Goal: Transaction & Acquisition: Purchase product/service

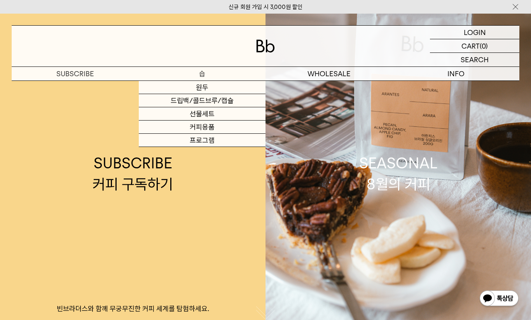
click at [200, 73] on p "숍" at bounding box center [202, 74] width 127 height 14
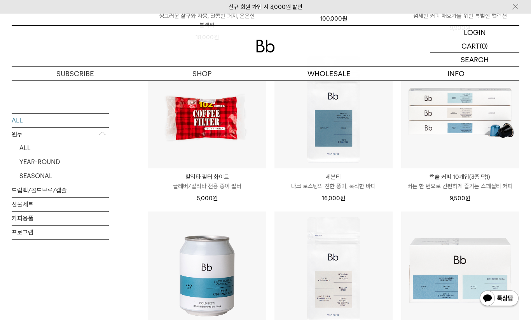
scroll to position [774, 0]
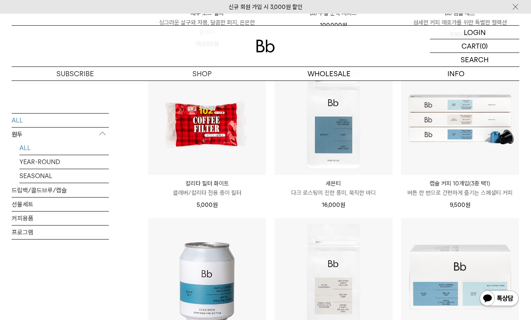
click at [24, 148] on link "ALL" at bounding box center [63, 148] width 89 height 14
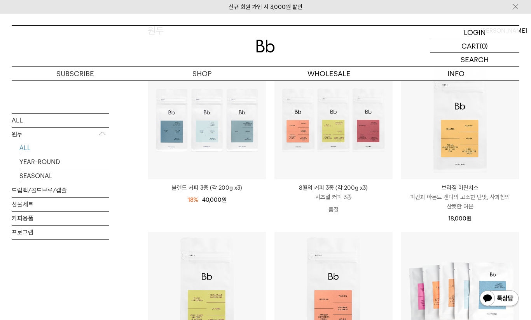
scroll to position [93, 0]
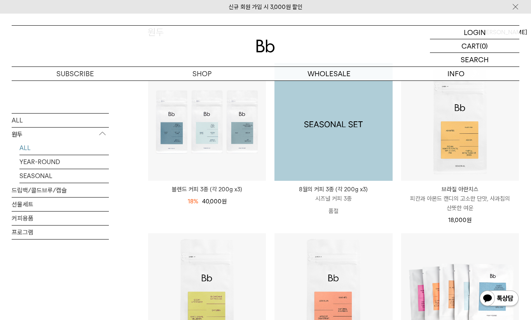
click at [346, 136] on img at bounding box center [333, 122] width 118 height 118
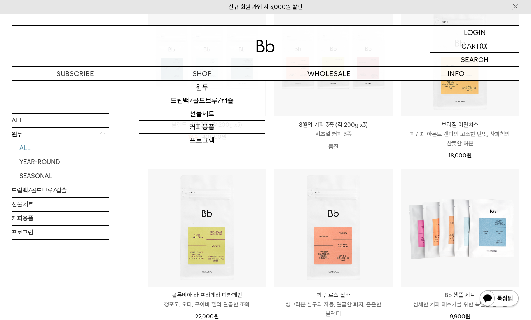
scroll to position [156, 0]
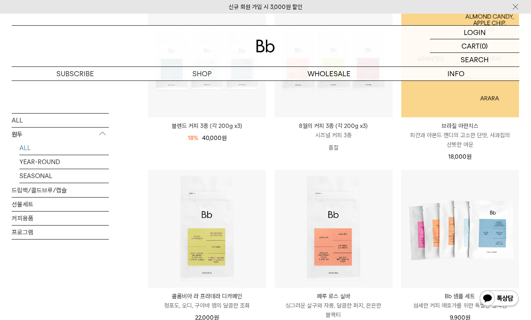
click at [454, 96] on img at bounding box center [460, 59] width 118 height 118
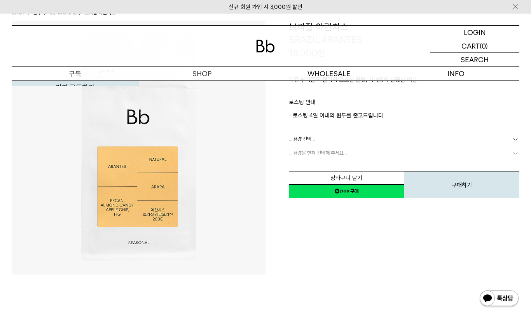
scroll to position [74, 0]
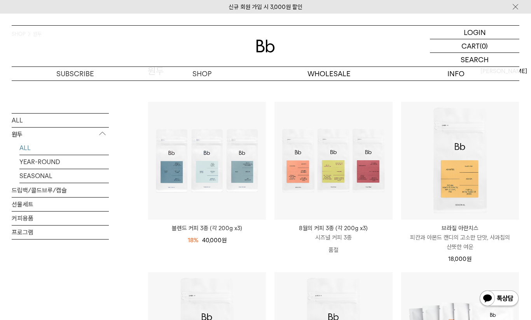
scroll to position [56, 0]
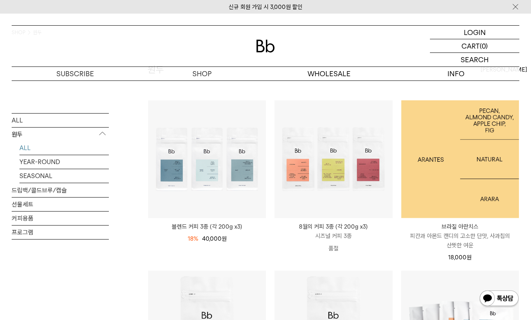
click at [473, 160] on img at bounding box center [460, 159] width 118 height 118
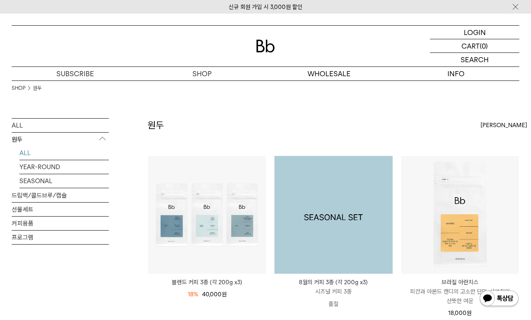
click at [334, 176] on img at bounding box center [333, 215] width 118 height 118
